Goal: Task Accomplishment & Management: Use online tool/utility

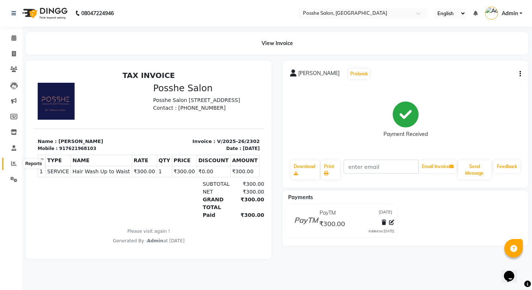
click at [8, 168] on span at bounding box center [13, 164] width 13 height 9
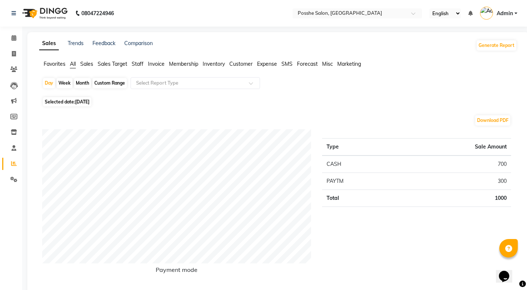
click at [76, 101] on span "[DATE]" at bounding box center [82, 102] width 14 height 6
select select "9"
select select "2025"
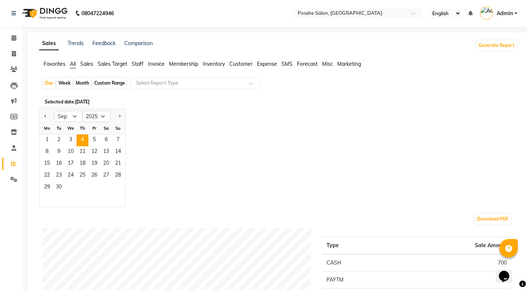
click at [102, 84] on div "Custom Range" at bounding box center [109, 83] width 34 height 10
select select "9"
select select "2025"
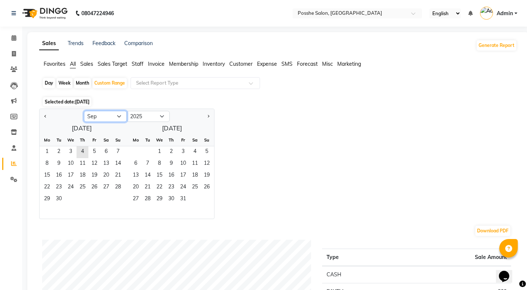
click at [97, 113] on select "Jan Feb Mar Apr May Jun [DATE] Aug Sep Oct Nov Dec" at bounding box center [105, 116] width 43 height 11
click at [84, 111] on select "Jan Feb Mar Apr May Jun [DATE] Aug Sep Oct Nov Dec" at bounding box center [105, 116] width 43 height 11
click at [163, 128] on div "[DATE] Mo Tu We Th Fr Sa Su 1 2 3 4 5 6 7 8 9 10 11 12 13 14 15 16 17 18 19 20 …" at bounding box center [127, 170] width 174 height 96
click at [82, 150] on span "1" at bounding box center [83, 152] width 12 height 12
drag, startPoint x: 82, startPoint y: 150, endPoint x: 88, endPoint y: 152, distance: 5.7
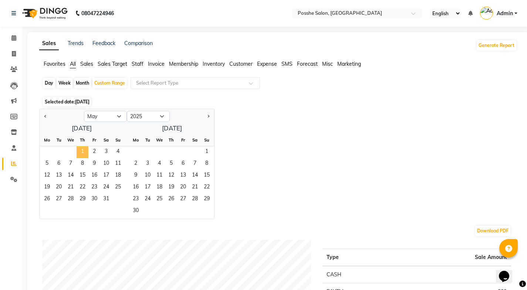
click at [88, 152] on span "1" at bounding box center [83, 152] width 12 height 12
click at [207, 118] on button "Next month" at bounding box center [208, 117] width 6 height 12
select select "8"
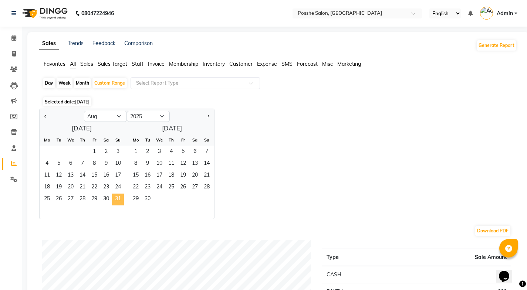
click at [114, 200] on span "31" at bounding box center [118, 200] width 12 height 12
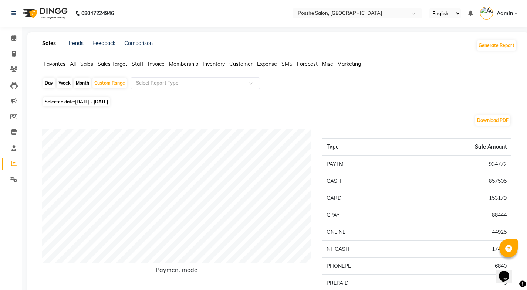
click at [141, 62] on span "Staff" at bounding box center [138, 64] width 12 height 7
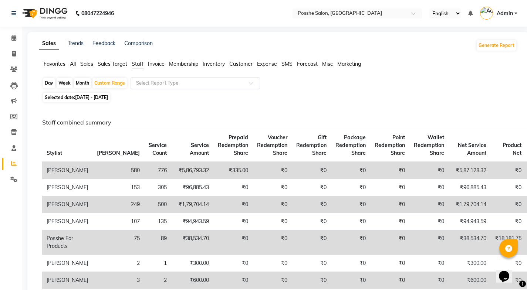
click at [146, 84] on input "text" at bounding box center [188, 82] width 106 height 7
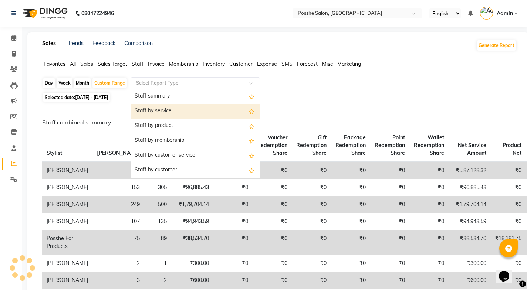
click at [158, 106] on div "Staff by service" at bounding box center [195, 111] width 129 height 15
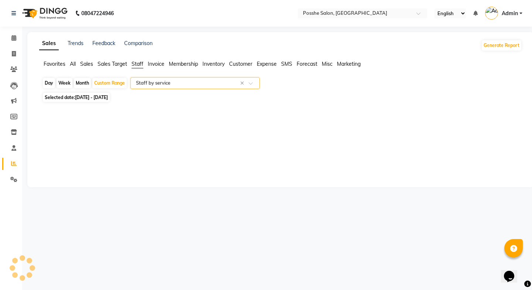
select select "full_report"
select select "csv"
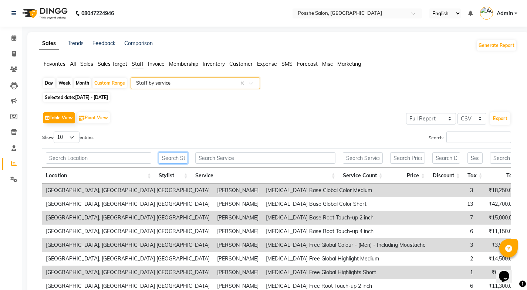
click at [170, 156] on input "text" at bounding box center [173, 157] width 29 height 11
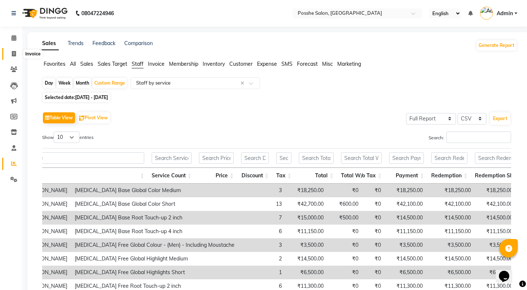
type input "[PERSON_NAME]"
click at [15, 54] on icon at bounding box center [14, 54] width 4 height 6
select select "6052"
select select "service"
